Goal: Task Accomplishment & Management: Complete application form

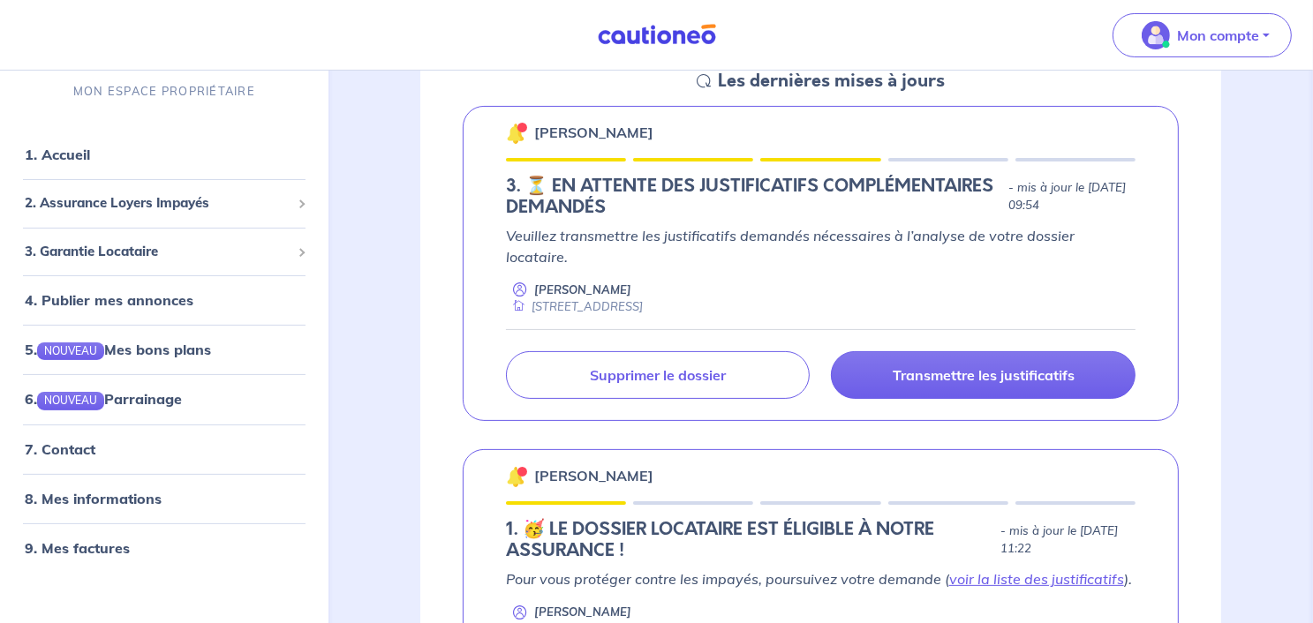
scroll to position [283, 0]
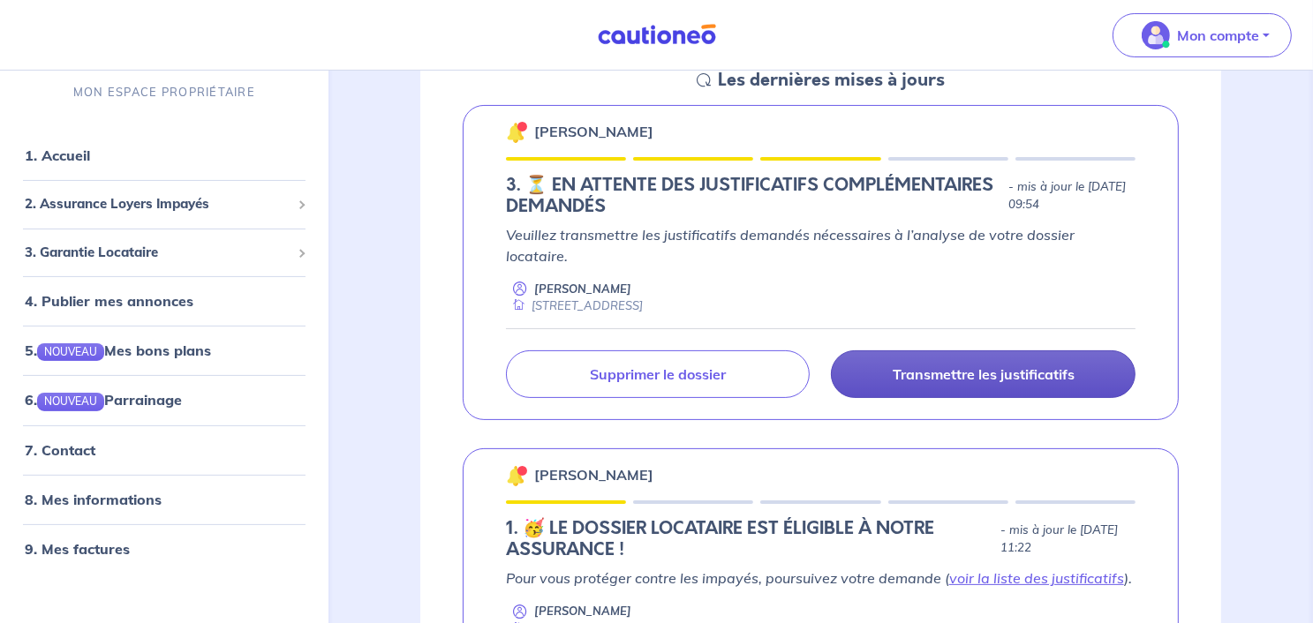
click at [973, 365] on p "Transmettre les justificatifs" at bounding box center [984, 374] width 182 height 18
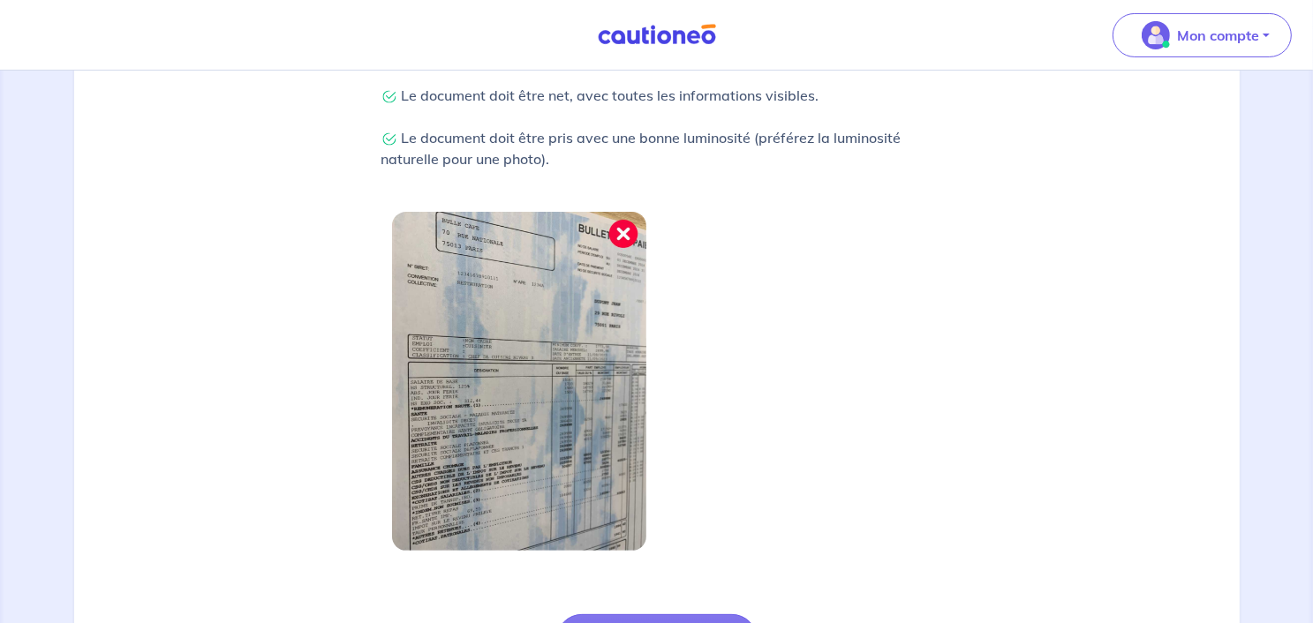
scroll to position [639, 0]
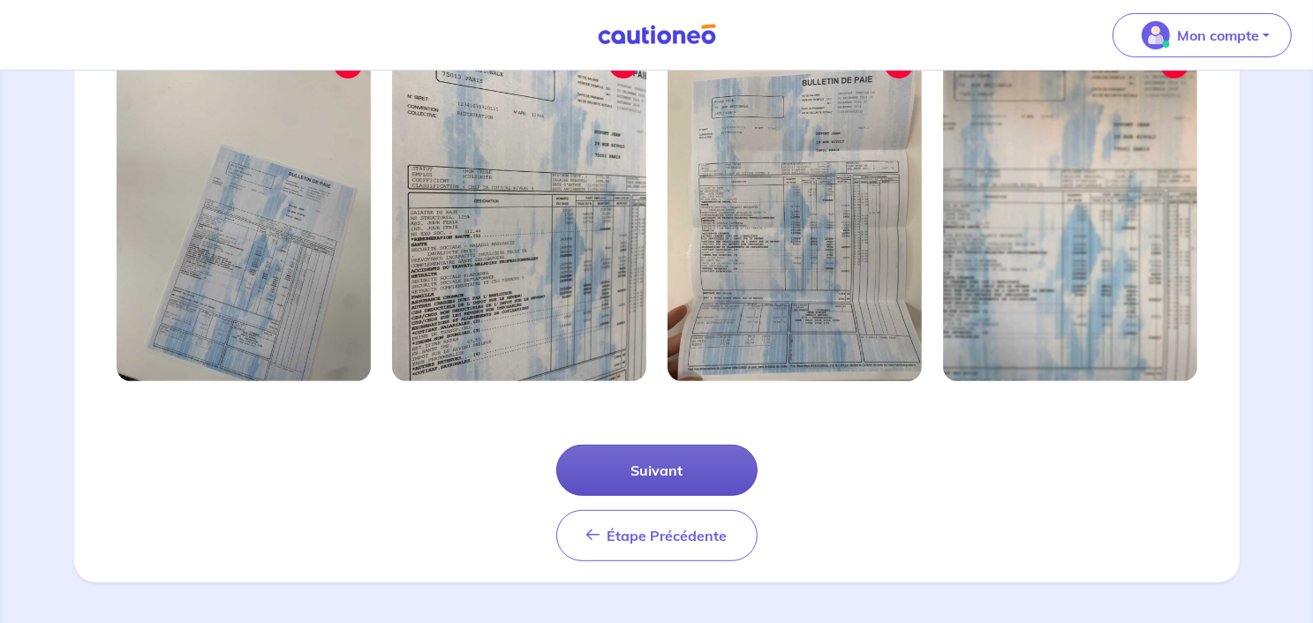
click at [729, 463] on button "Suivant" at bounding box center [656, 470] width 201 height 51
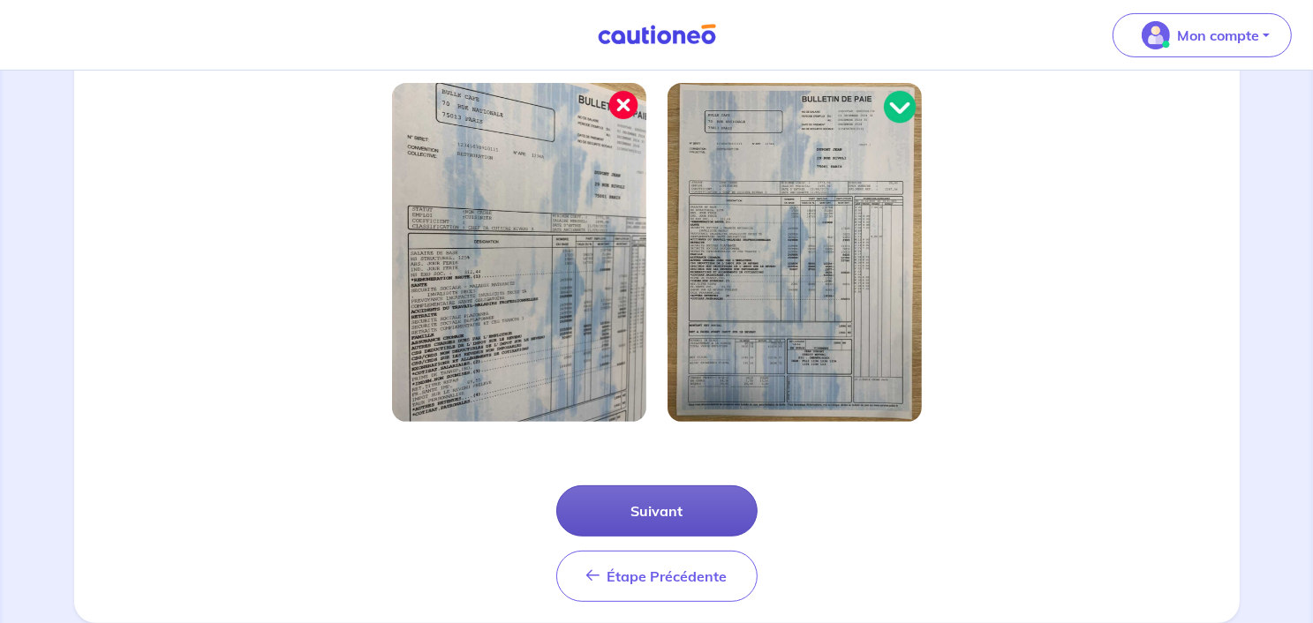
scroll to position [554, 0]
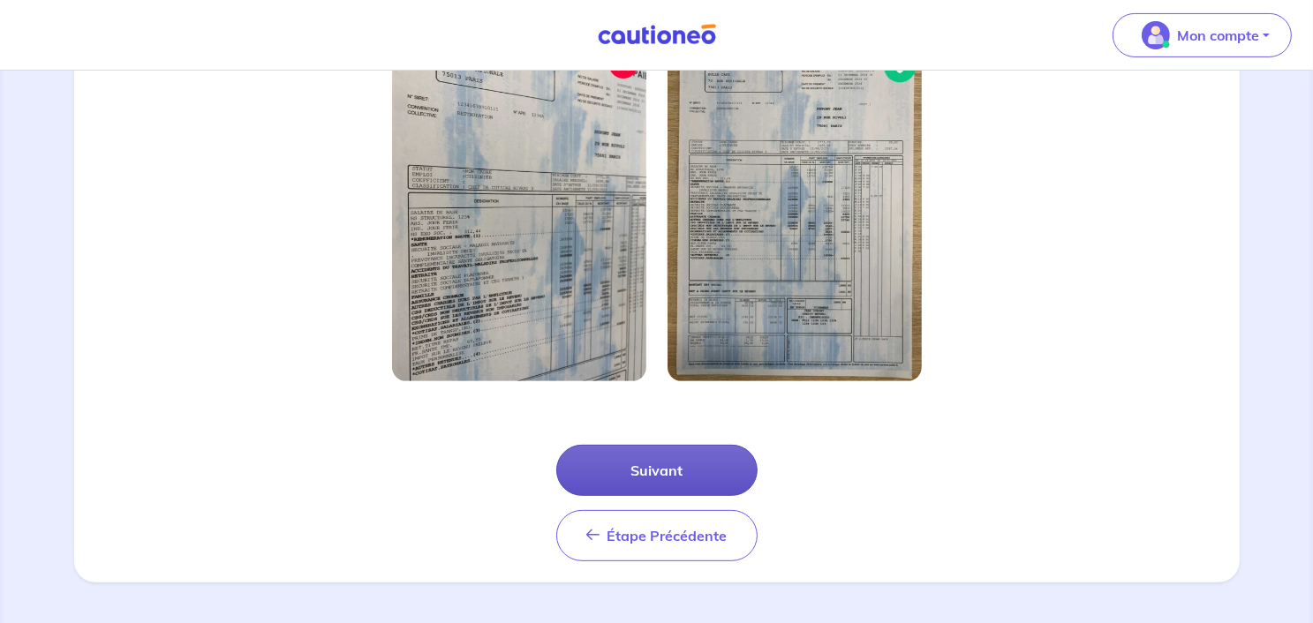
click at [722, 465] on button "Suivant" at bounding box center [656, 470] width 201 height 51
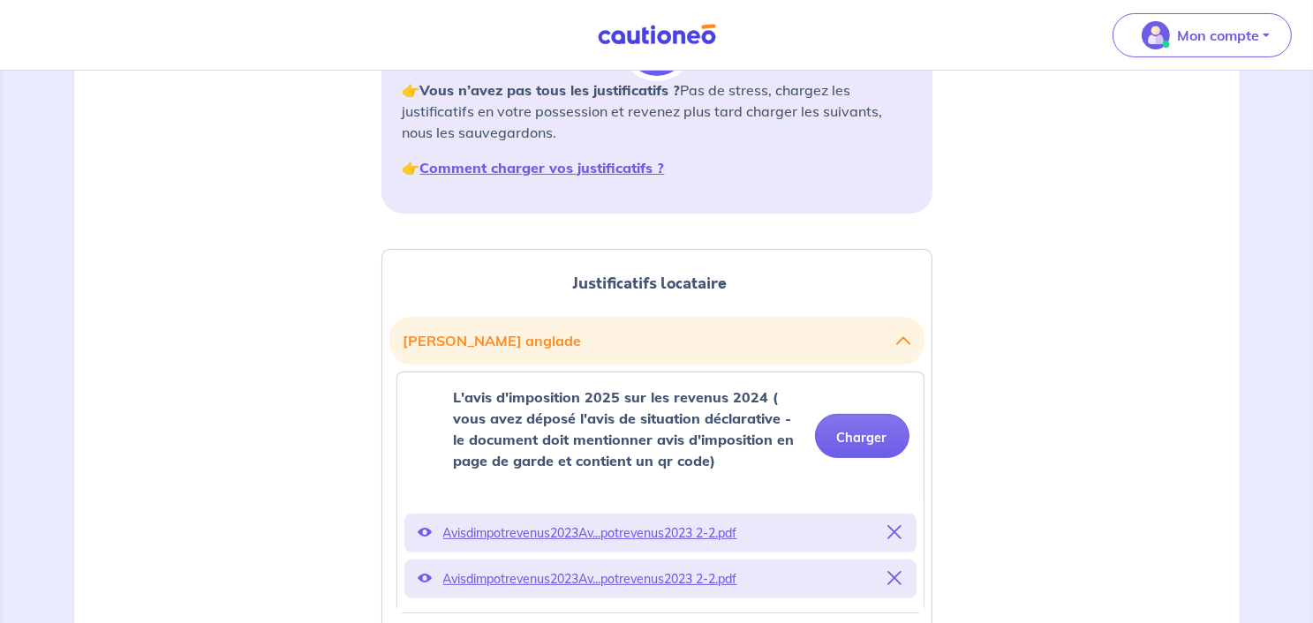
scroll to position [293, 0]
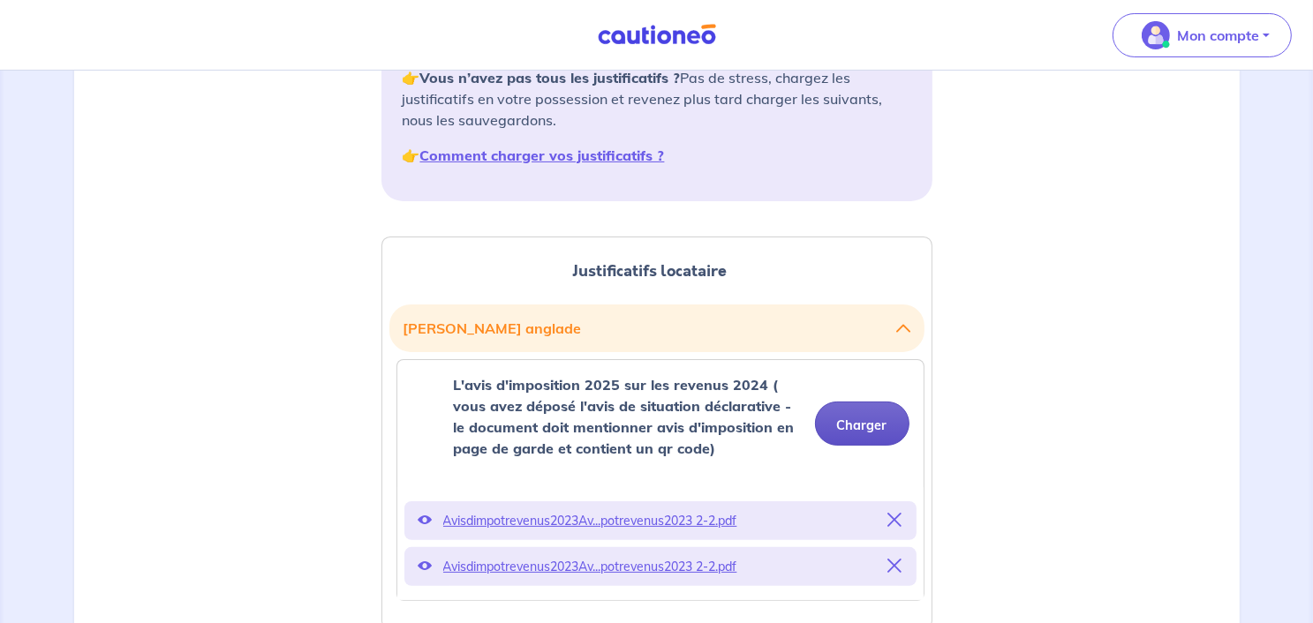
click at [853, 425] on button "Charger" at bounding box center [862, 424] width 94 height 44
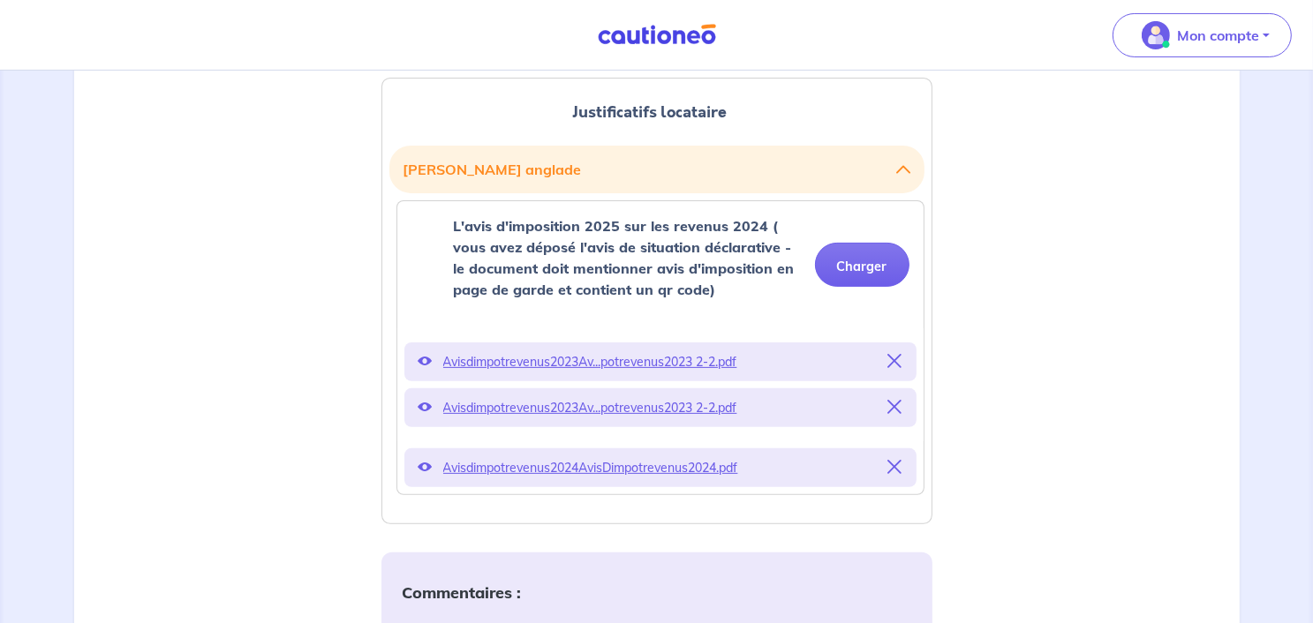
click at [895, 363] on icon at bounding box center [895, 361] width 14 height 14
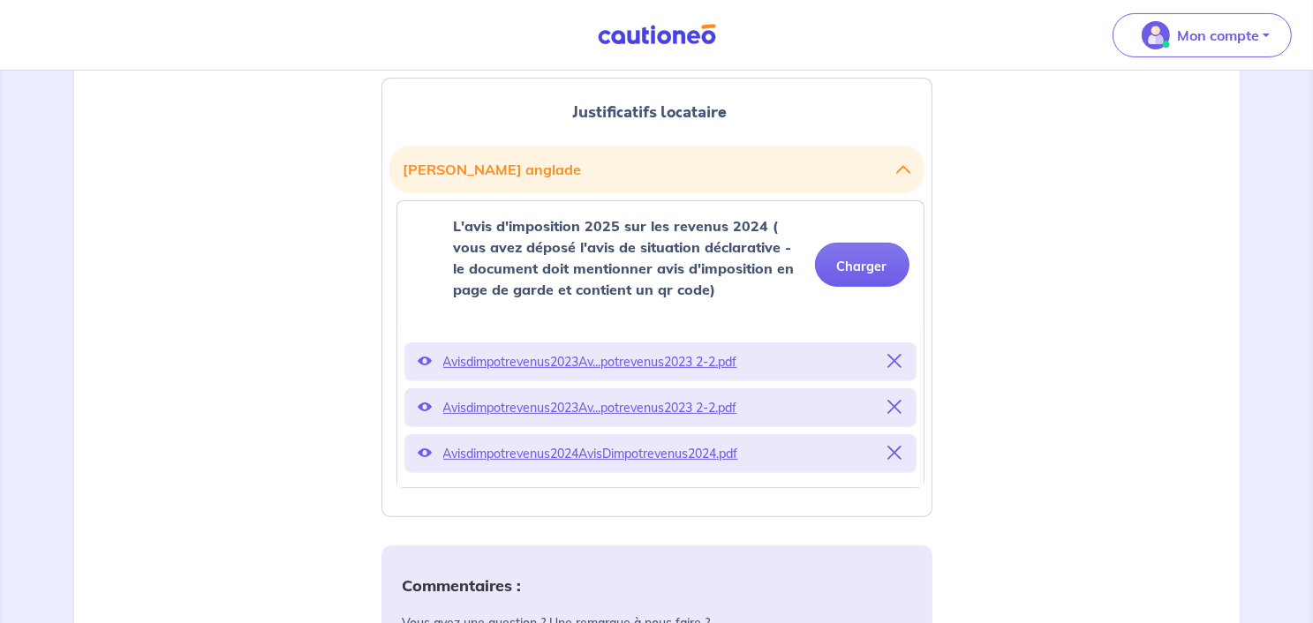
click at [899, 362] on icon at bounding box center [895, 361] width 14 height 14
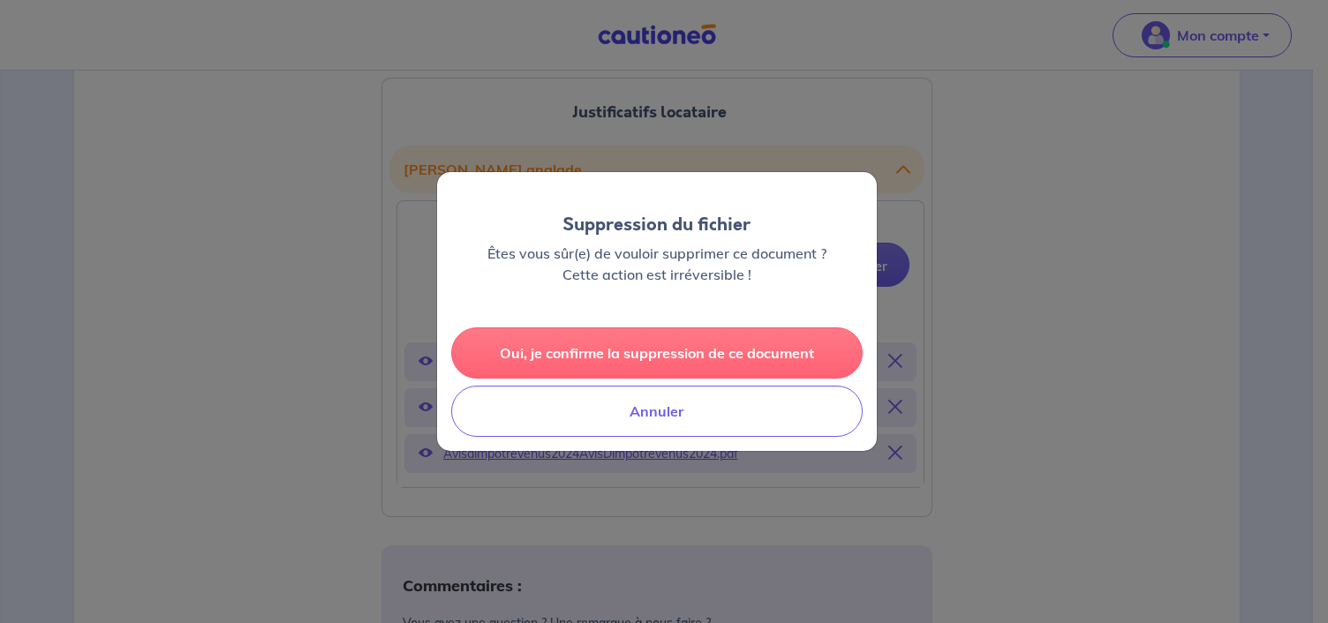
click at [754, 350] on button "Oui, je confirme la suppression de ce document" at bounding box center [656, 353] width 411 height 51
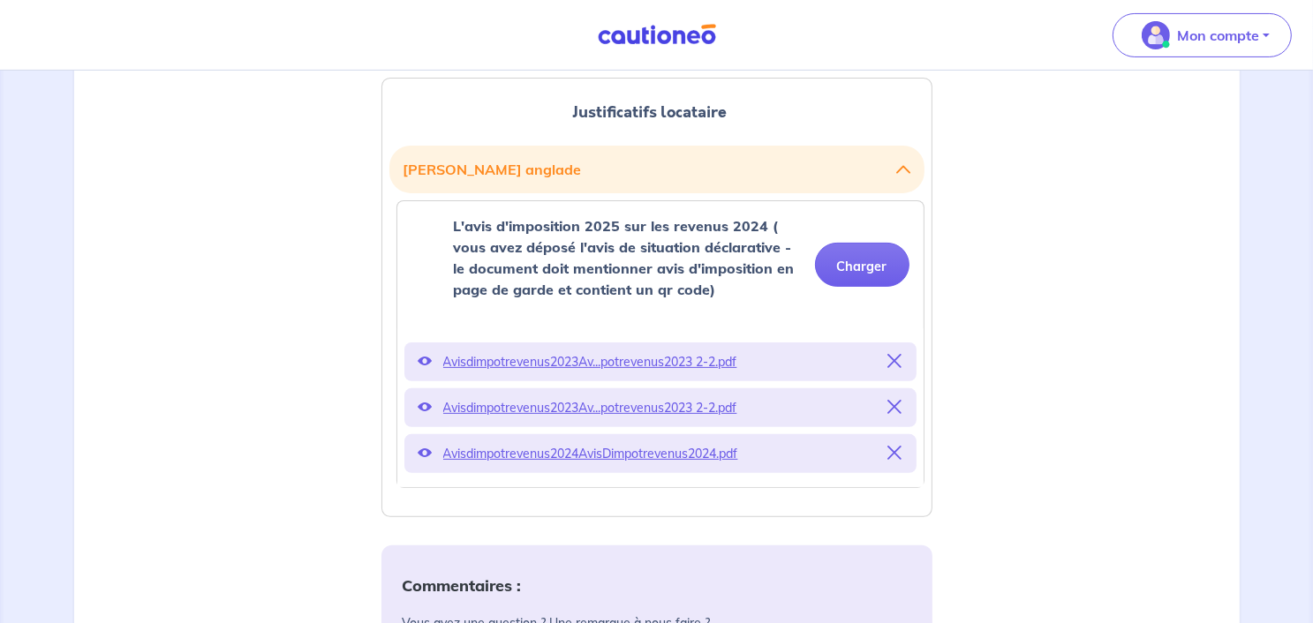
click at [895, 359] on icon at bounding box center [895, 361] width 14 height 14
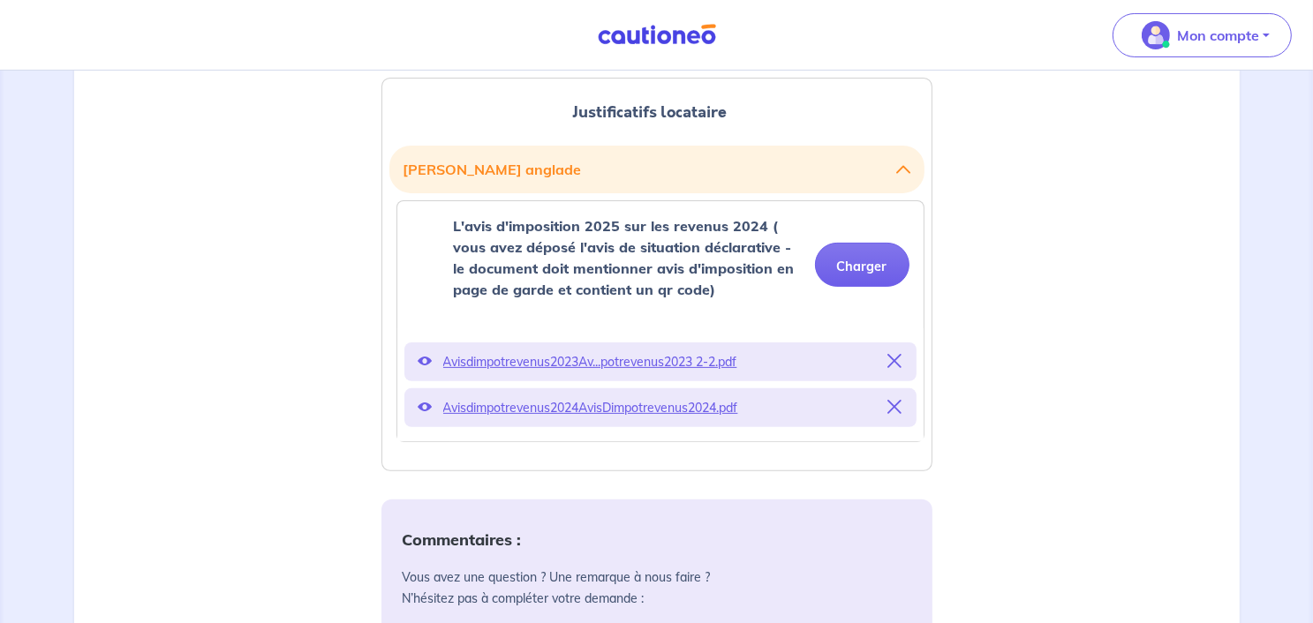
click at [897, 365] on icon at bounding box center [895, 361] width 14 height 14
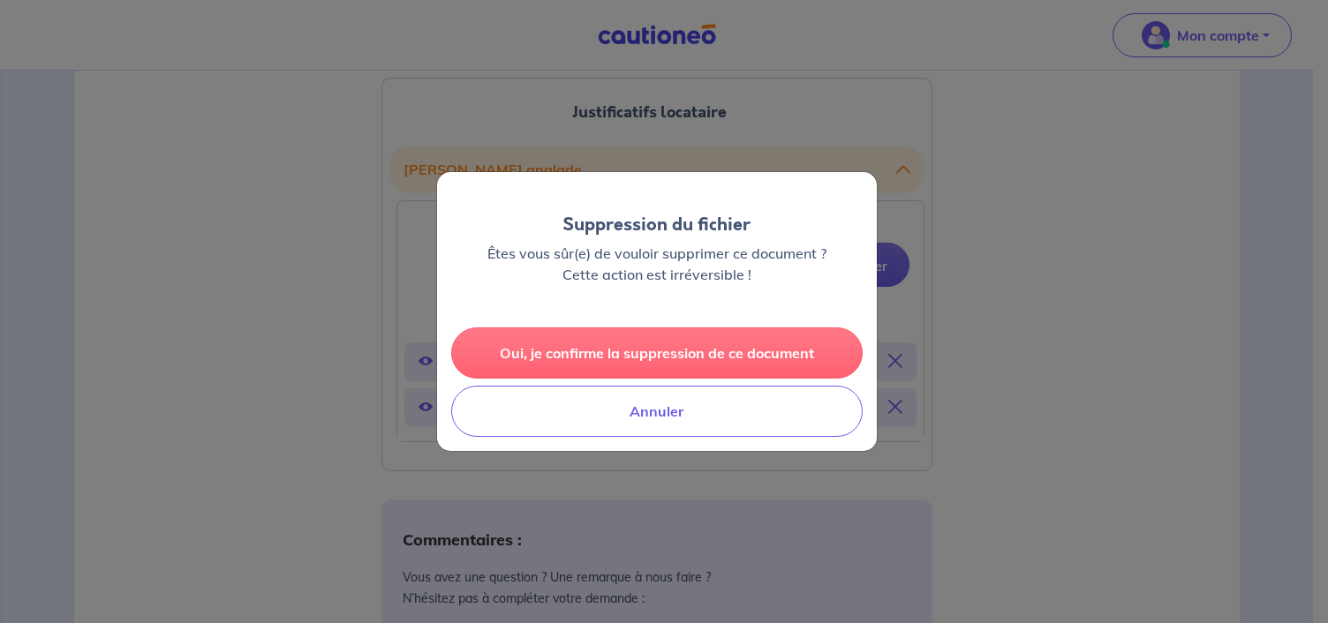
click at [784, 350] on button "Oui, je confirme la suppression de ce document" at bounding box center [656, 353] width 411 height 51
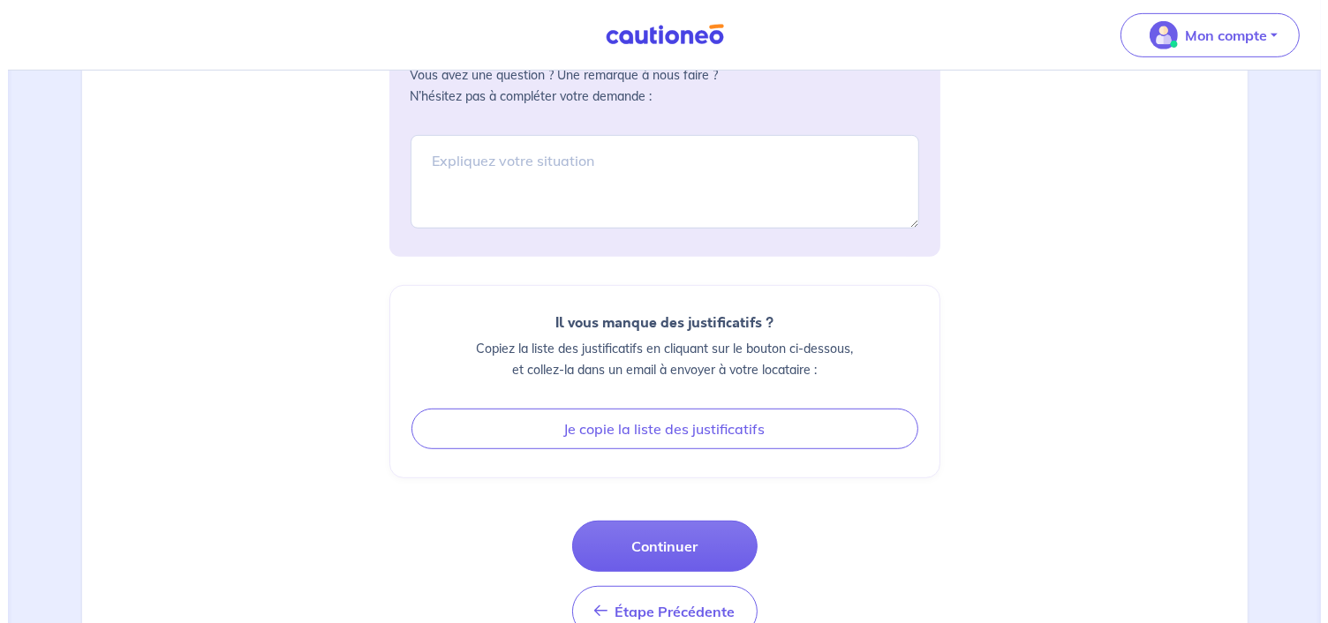
scroll to position [911, 0]
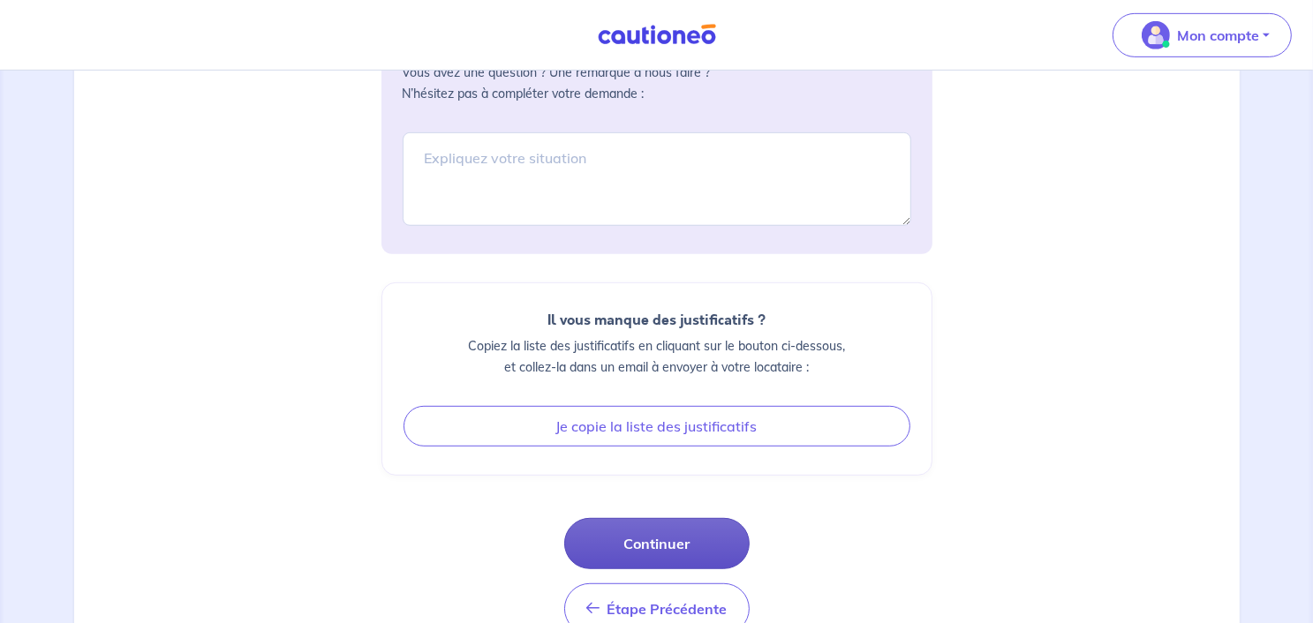
click at [717, 548] on button "Continuer" at bounding box center [656, 543] width 185 height 51
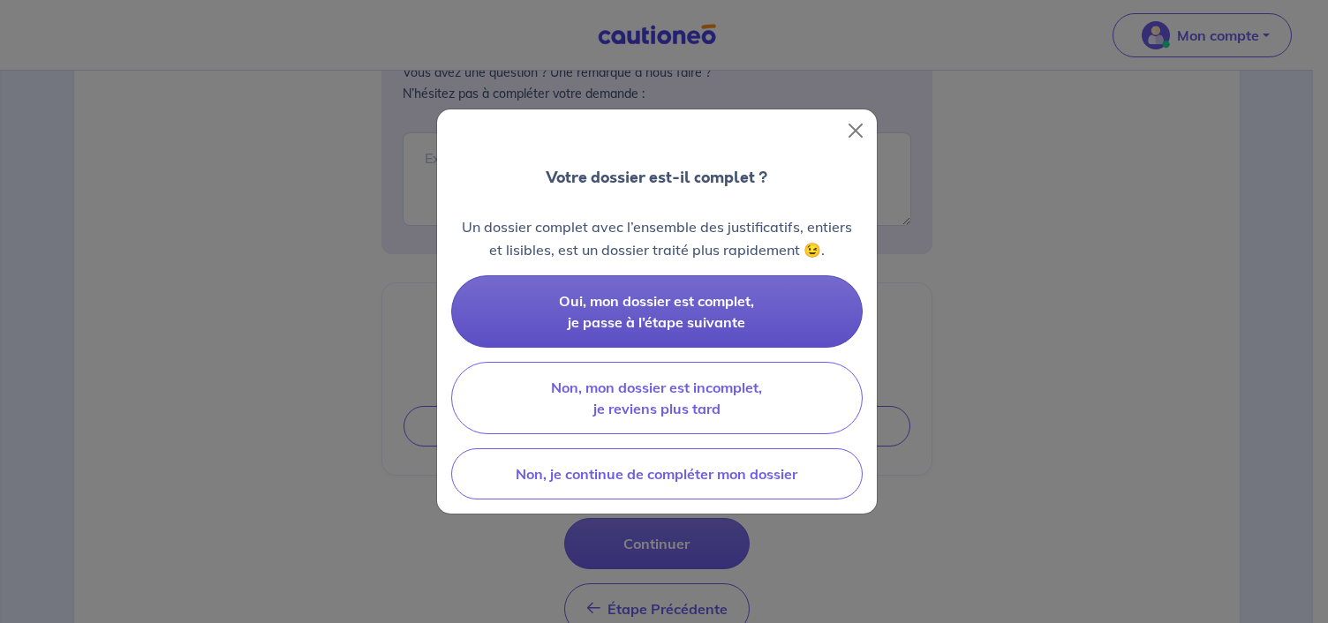
click at [661, 311] on button "Oui, mon dossier est complet, je passe à l’étape suivante" at bounding box center [656, 311] width 411 height 72
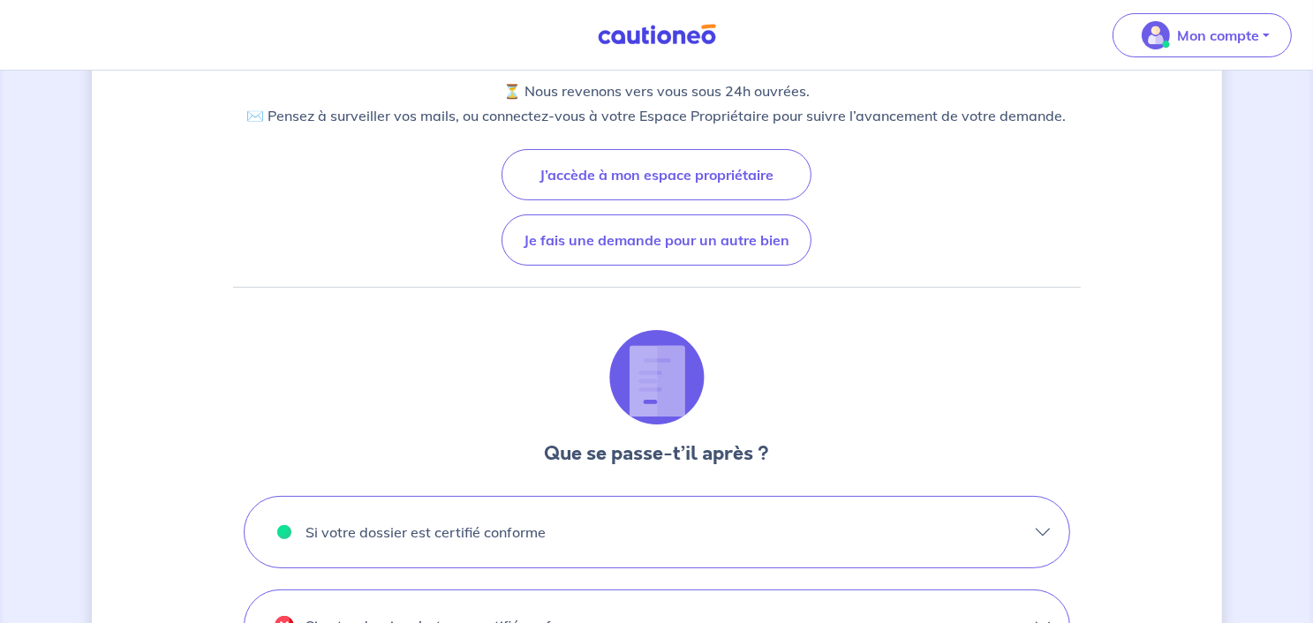
scroll to position [163, 0]
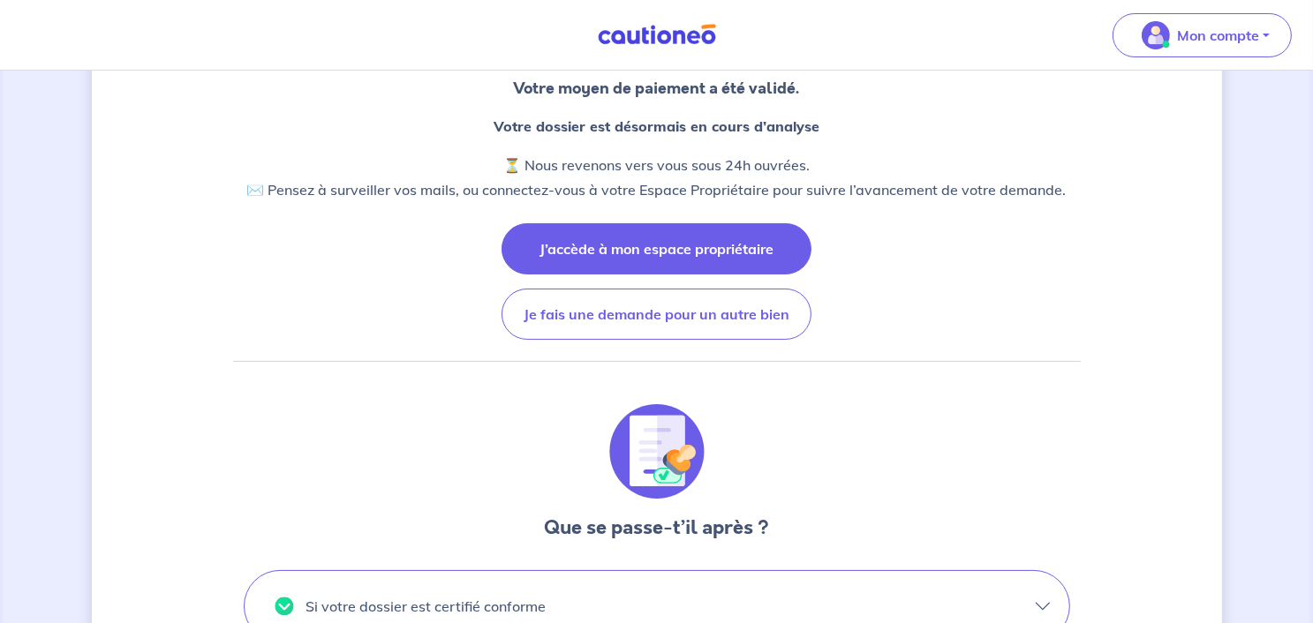
click at [700, 254] on button "J’accède à mon espace propriétaire" at bounding box center [656, 248] width 310 height 51
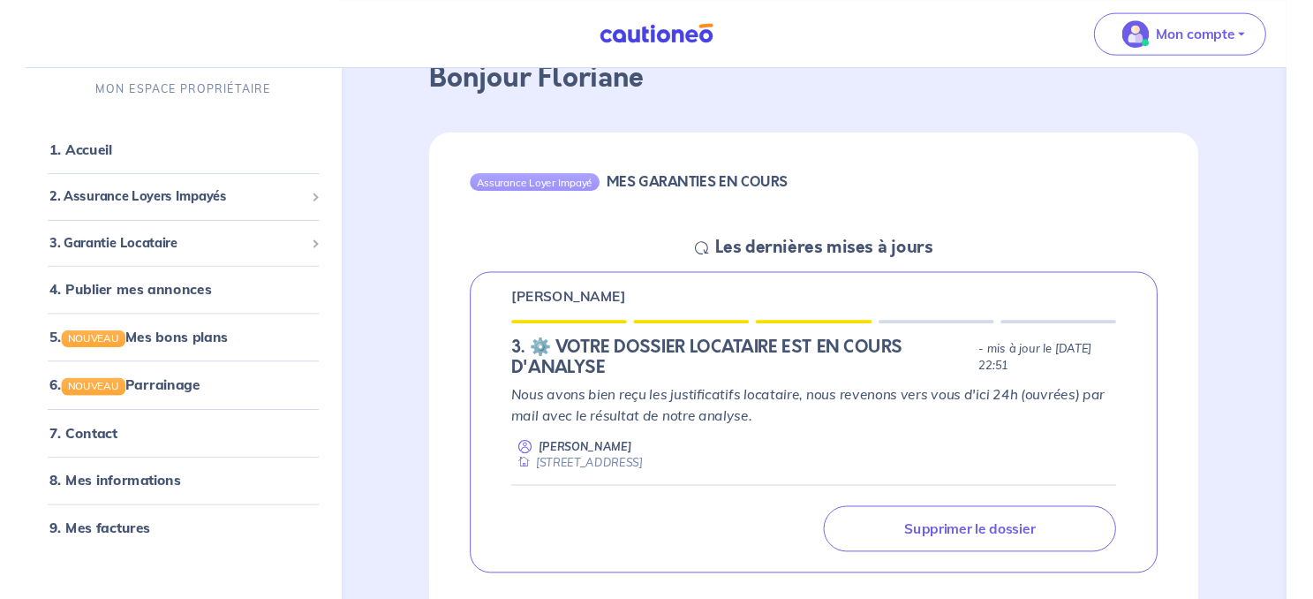
scroll to position [109, 0]
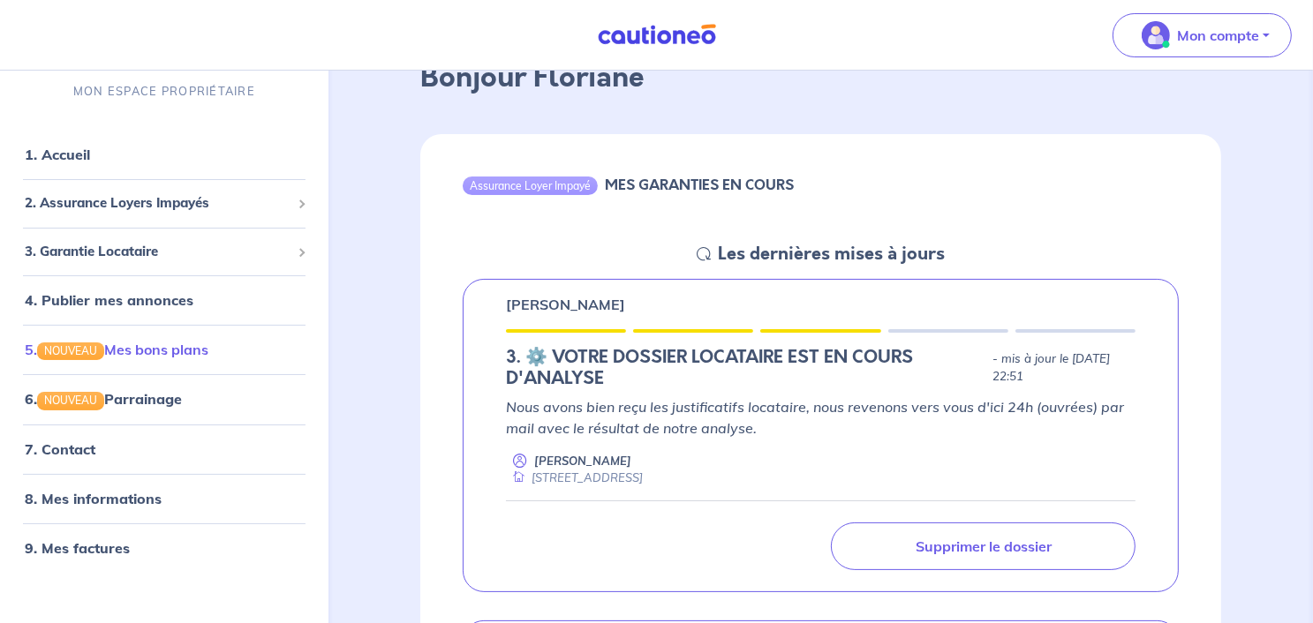
click at [177, 352] on link "5. NOUVEAU Mes bons plans" at bounding box center [117, 351] width 184 height 18
